Goal: Check status: Check status

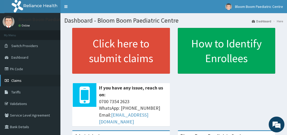
click at [48, 98] on link "Validations" at bounding box center [30, 104] width 60 height 12
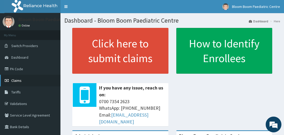
scroll to position [25, 0]
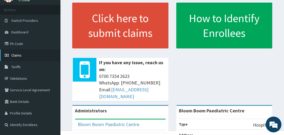
click at [14, 80] on link "Validations" at bounding box center [30, 78] width 60 height 12
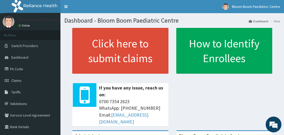
scroll to position [36, 0]
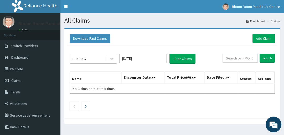
click at [111, 58] on icon at bounding box center [111, 58] width 5 height 5
click at [112, 58] on icon at bounding box center [111, 58] width 5 height 5
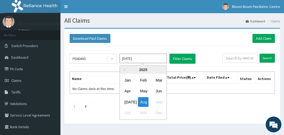
click at [143, 58] on input "[DATE]" at bounding box center [142, 58] width 47 height 9
click at [128, 102] on div "[DATE]" at bounding box center [127, 102] width 11 height 10
type input "[DATE]"
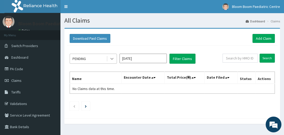
click at [111, 58] on icon at bounding box center [111, 59] width 3 height 2
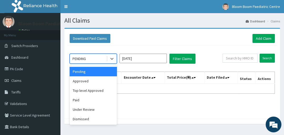
click at [92, 71] on div "Pending" at bounding box center [93, 71] width 47 height 9
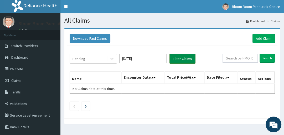
click at [178, 59] on button "Filter Claims" at bounding box center [182, 59] width 26 height 10
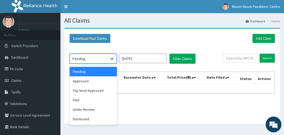
click at [112, 58] on icon at bounding box center [111, 58] width 5 height 5
click at [88, 80] on div "Approved" at bounding box center [93, 80] width 47 height 9
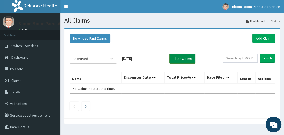
click at [183, 57] on button "Filter Claims" at bounding box center [182, 59] width 26 height 10
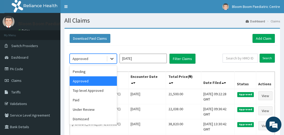
click at [111, 58] on icon at bounding box center [111, 58] width 5 height 5
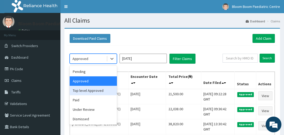
click at [90, 90] on div "Top level Approved" at bounding box center [93, 90] width 47 height 9
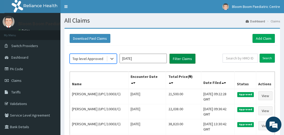
click at [176, 59] on button "Filter Claims" at bounding box center [182, 59] width 26 height 10
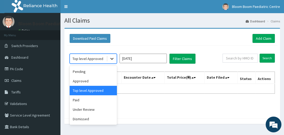
click at [113, 57] on icon at bounding box center [111, 58] width 5 height 5
click at [86, 107] on div "Under Review" at bounding box center [93, 109] width 47 height 9
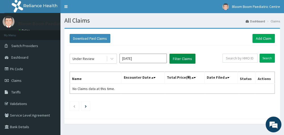
click at [177, 58] on button "Filter Claims" at bounding box center [182, 59] width 26 height 10
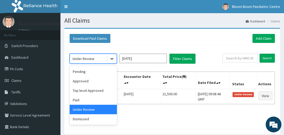
click at [112, 59] on icon at bounding box center [111, 59] width 3 height 2
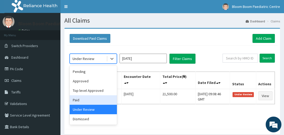
click at [81, 99] on div "Paid" at bounding box center [93, 99] width 47 height 9
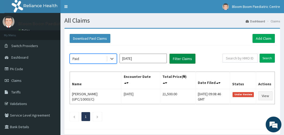
click at [179, 57] on button "Filter Claims" at bounding box center [182, 59] width 26 height 10
